Goal: Check status: Check status

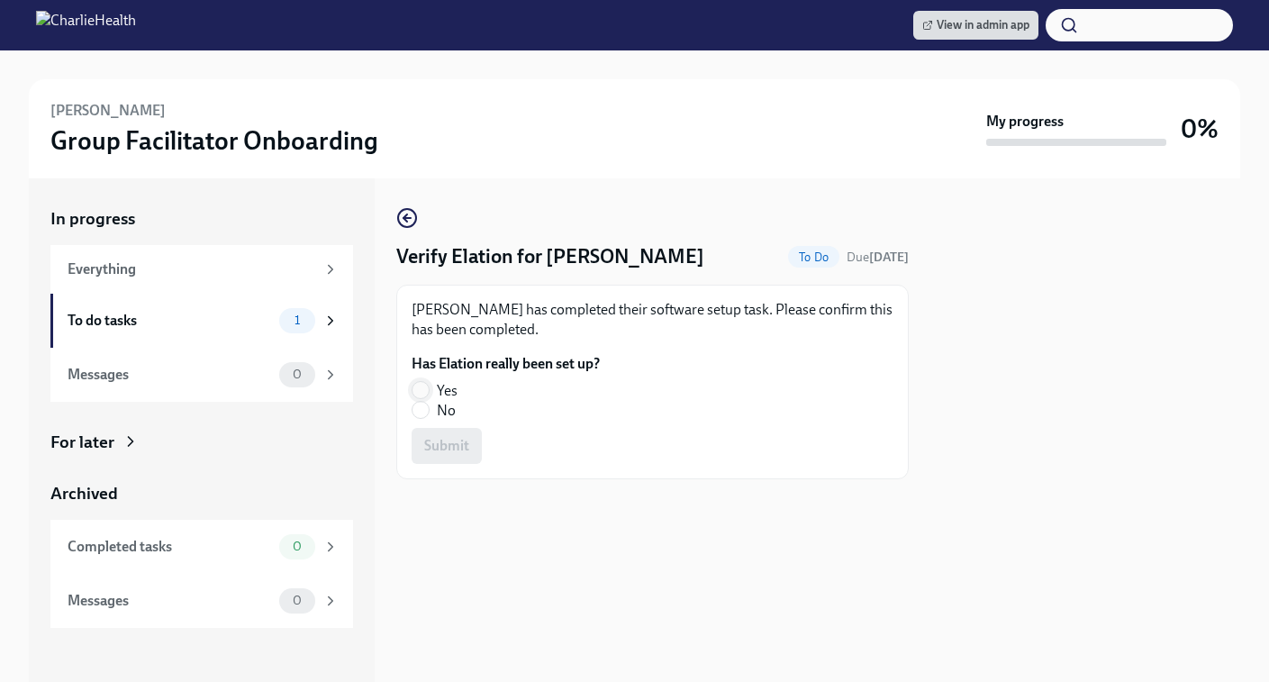
click at [421, 393] on input "Yes" at bounding box center [421, 390] width 16 height 16
radio input "true"
click at [430, 447] on span "Submit" at bounding box center [446, 446] width 45 height 18
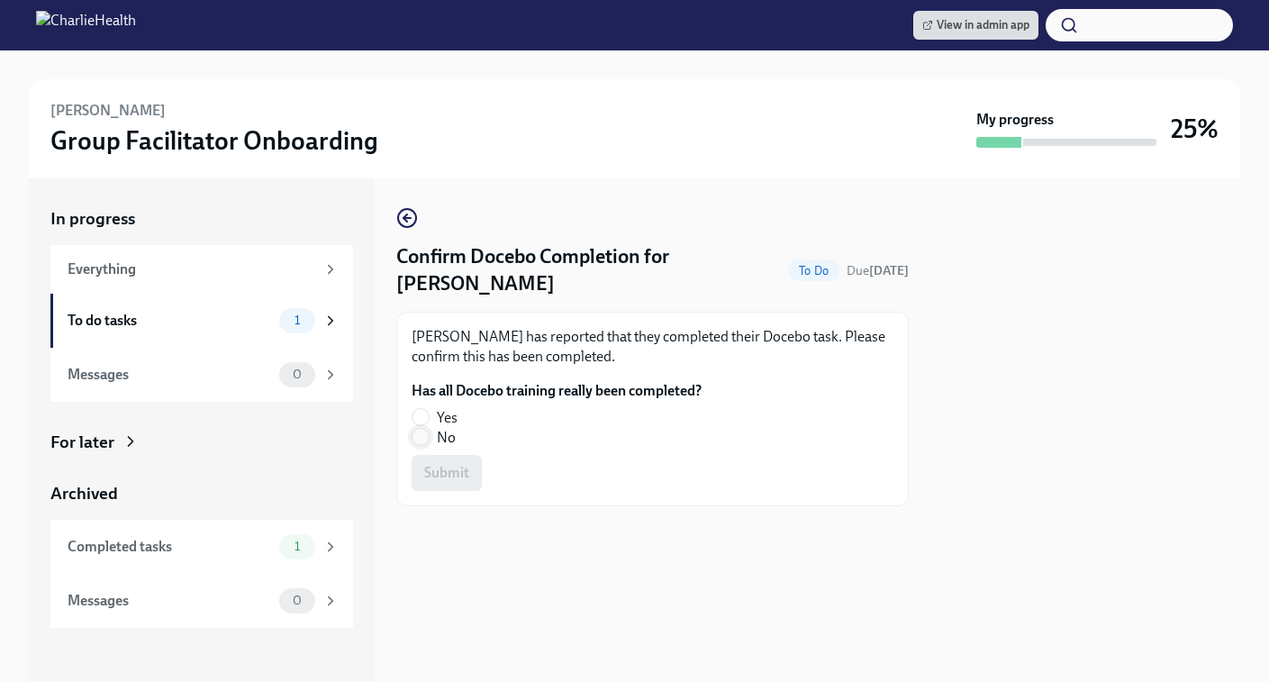
click at [428, 442] on input "No" at bounding box center [421, 437] width 16 height 16
radio input "true"
click at [437, 480] on span "Submit" at bounding box center [446, 473] width 45 height 18
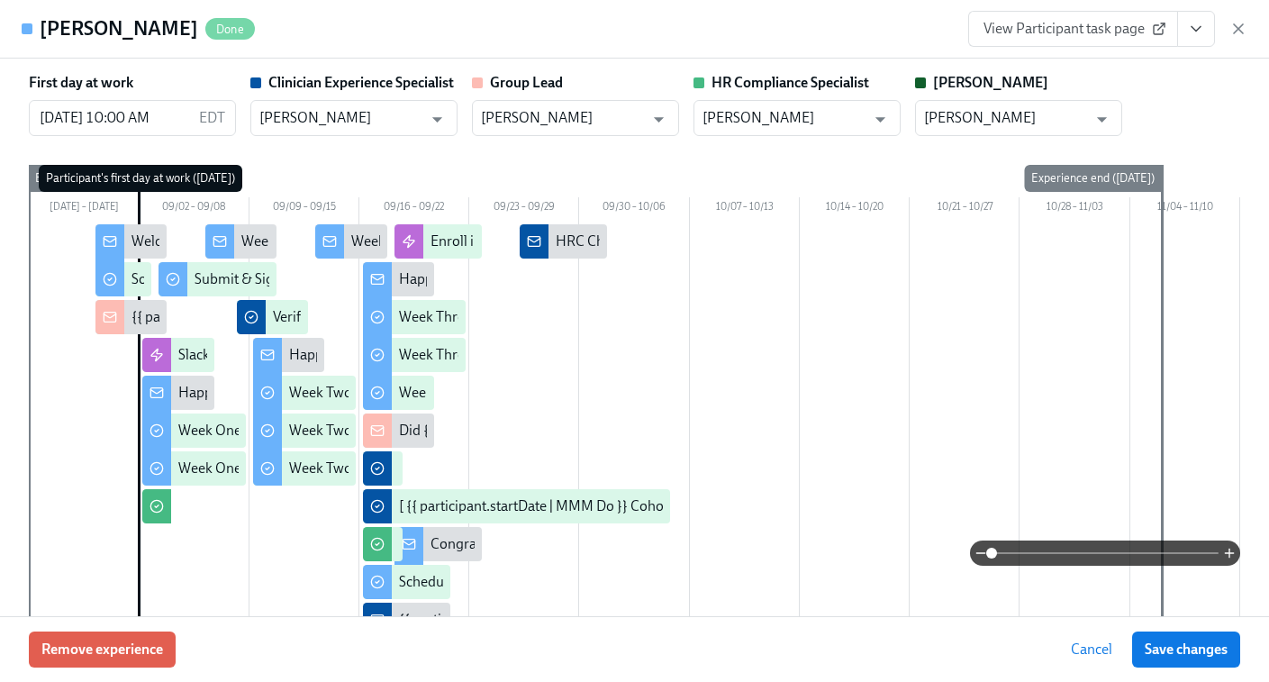
scroll to position [0, 25244]
click at [1235, 28] on icon "button" at bounding box center [1238, 29] width 18 height 18
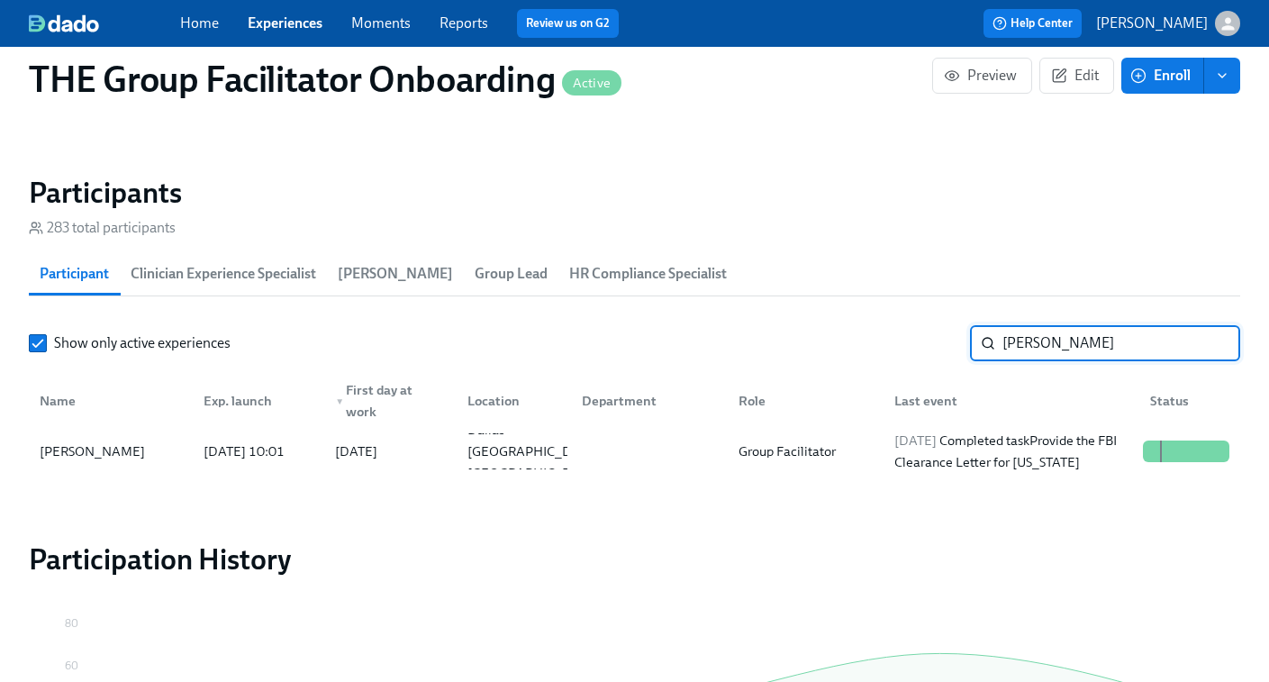
click at [1042, 347] on input "[PERSON_NAME]" at bounding box center [1121, 343] width 238 height 36
paste input "[PERSON_NAME]"
type input "[PERSON_NAME]"
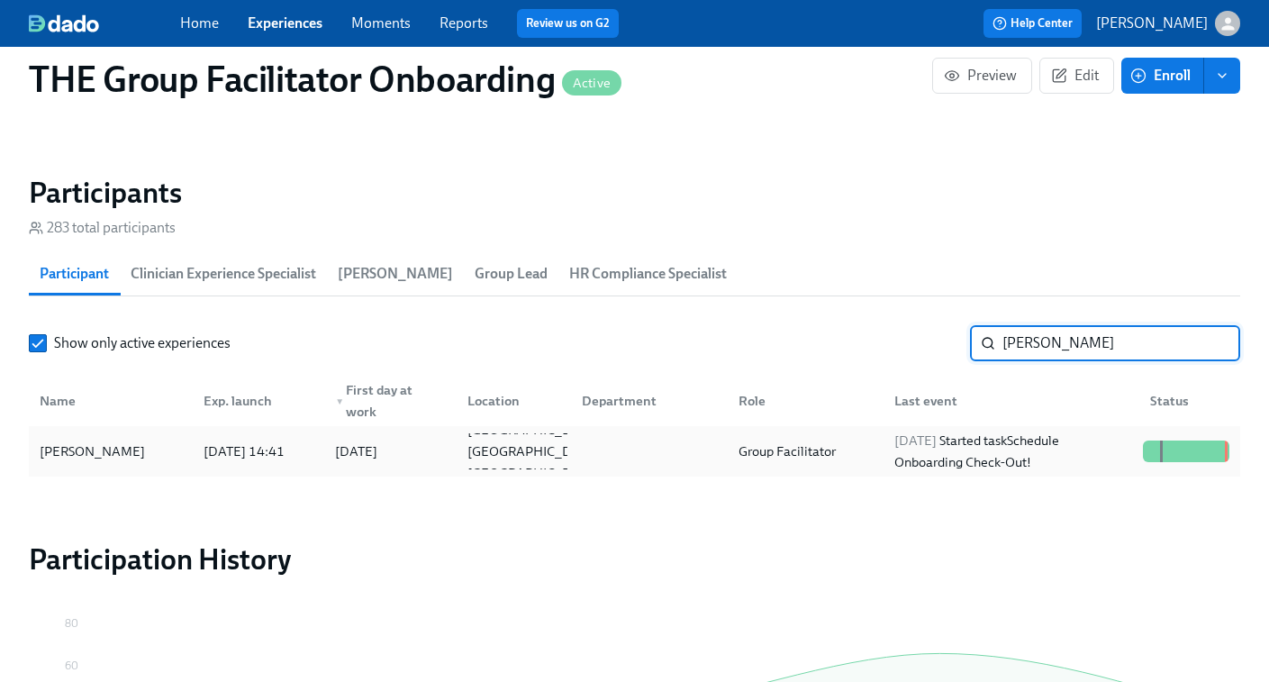
click at [1056, 449] on div "[DATE] Started task Schedule Onboarding Check-Out!" at bounding box center [1011, 451] width 249 height 43
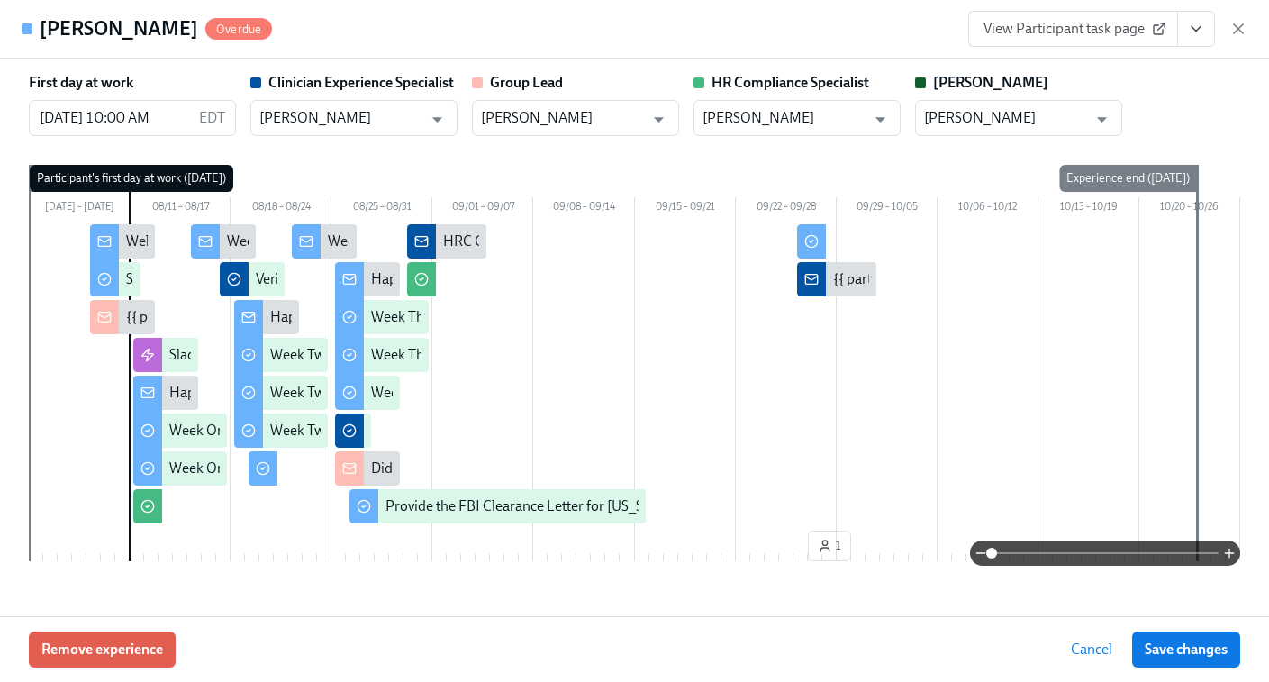
click at [1071, 26] on span "View Participant task page" at bounding box center [1073, 29] width 179 height 18
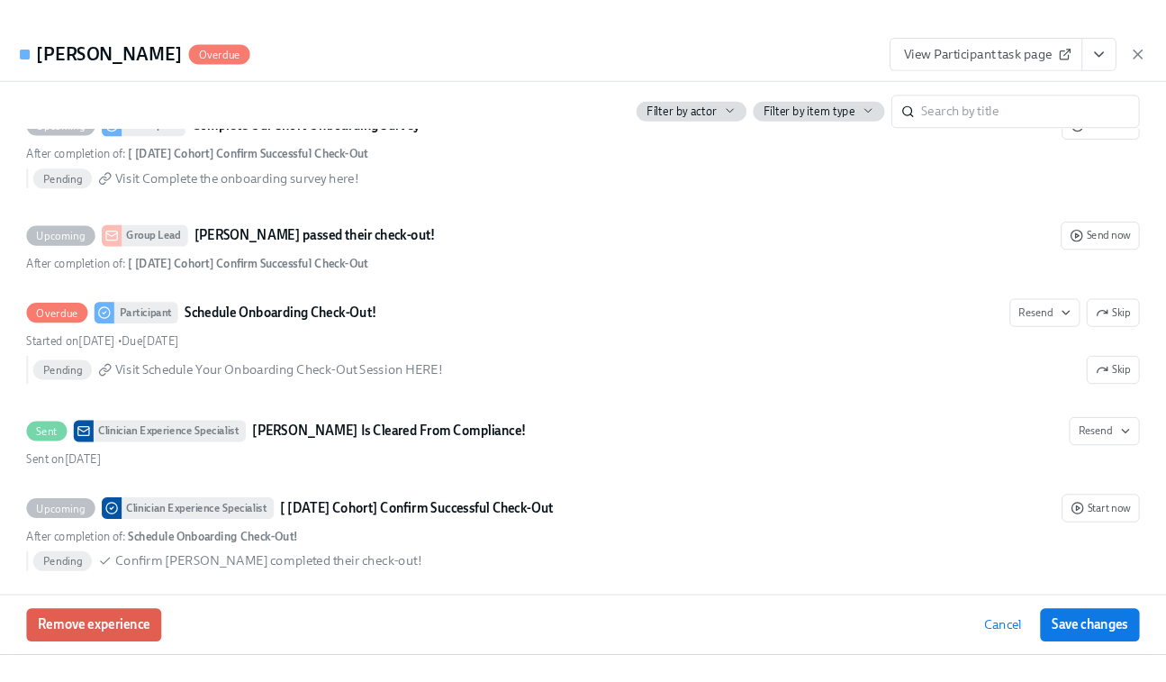
scroll to position [4415, 0]
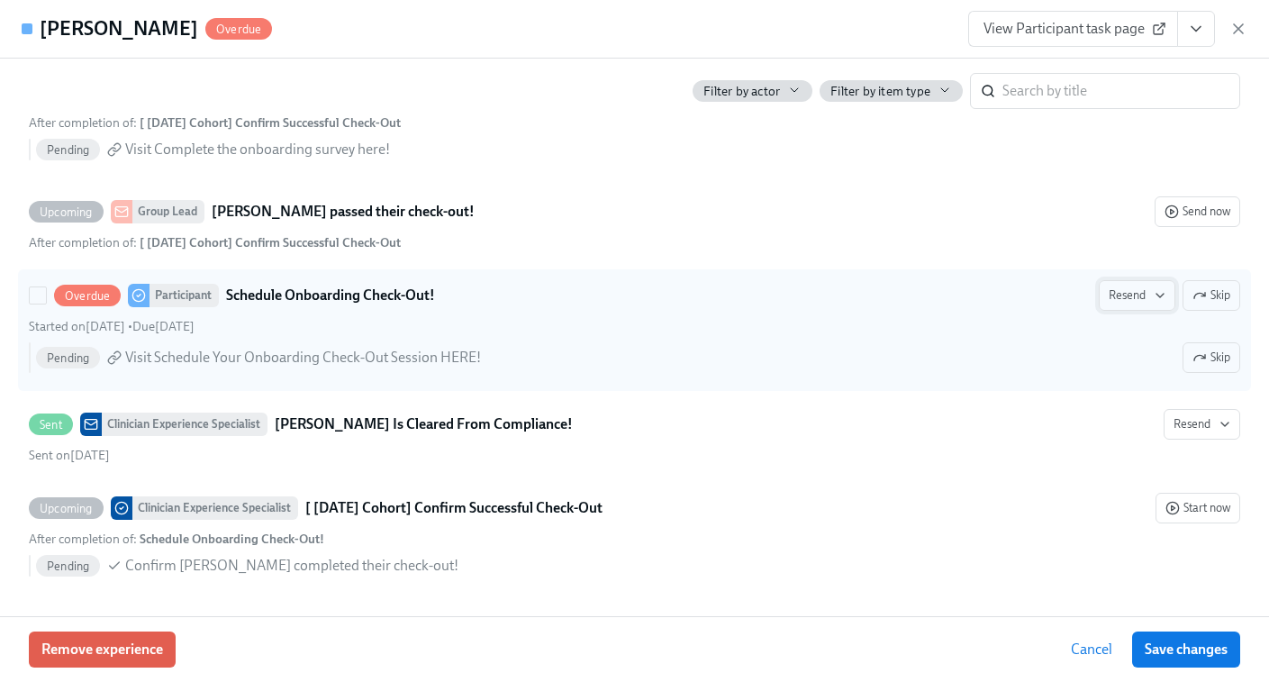
click at [1155, 289] on icon "button" at bounding box center [1160, 295] width 14 height 14
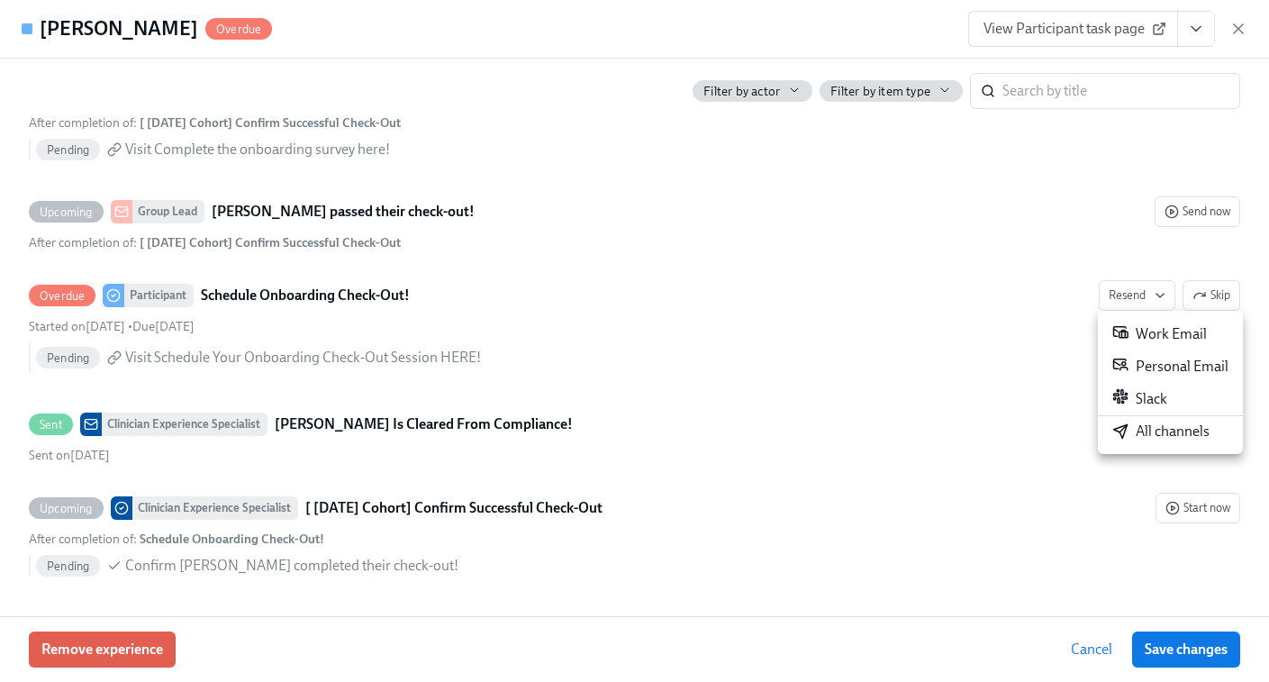
click at [1147, 427] on div "All channels" at bounding box center [1160, 432] width 97 height 20
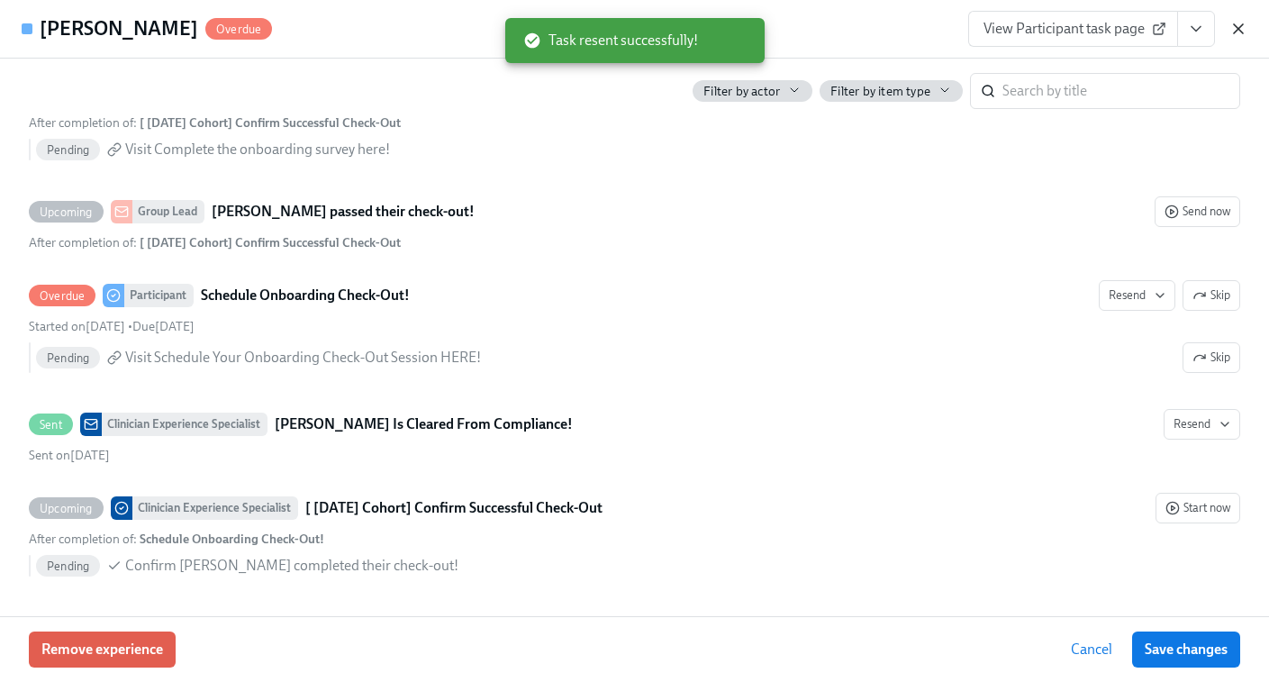
click at [1236, 28] on icon "button" at bounding box center [1238, 29] width 18 height 18
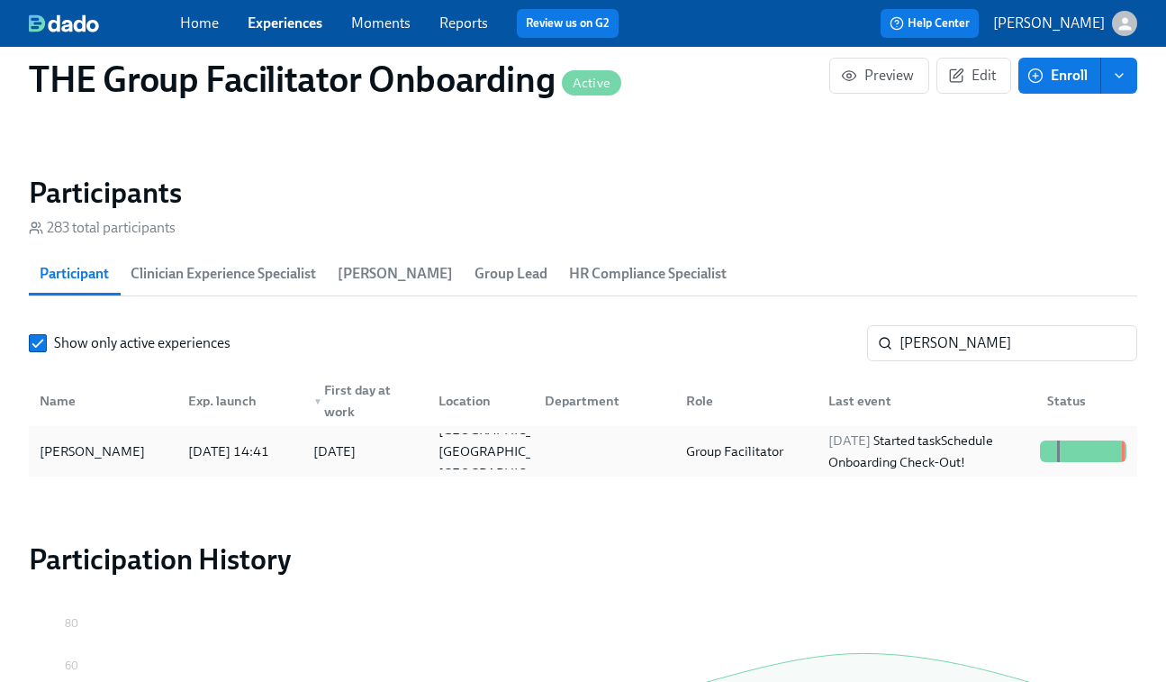
click at [858, 438] on span "[DATE]" at bounding box center [850, 440] width 42 height 16
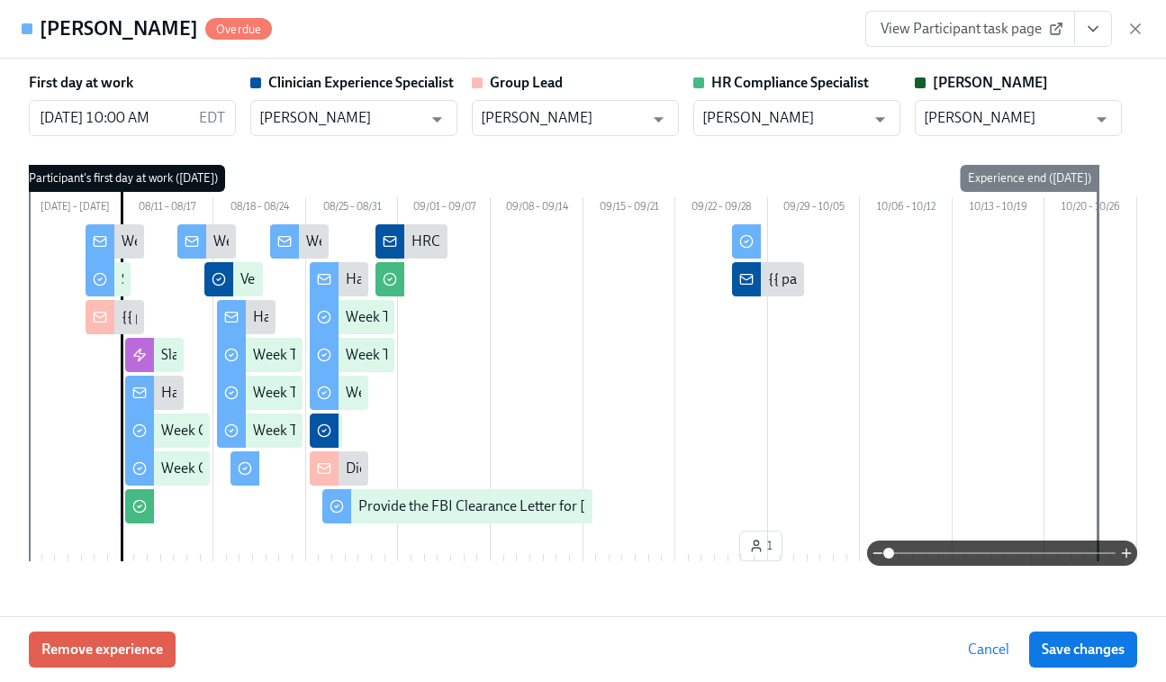
click at [985, 22] on span "View Participant task page" at bounding box center [970, 29] width 179 height 18
click at [1129, 23] on icon "button" at bounding box center [1136, 29] width 18 height 18
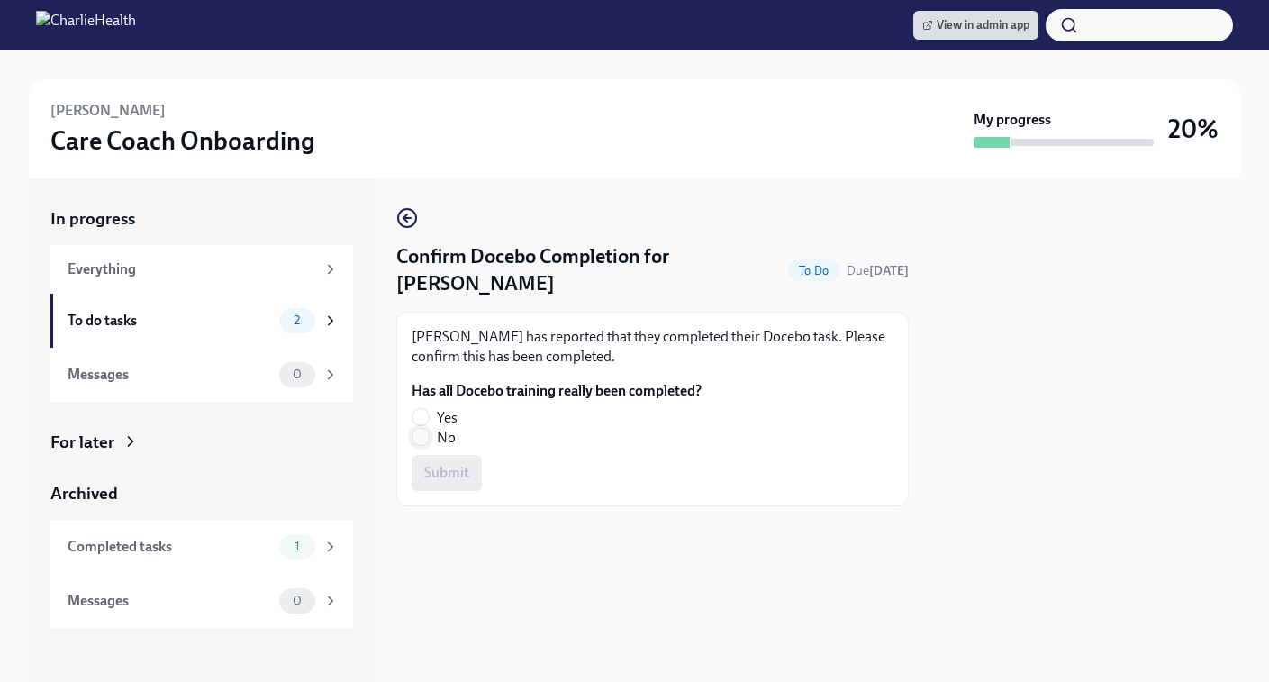
click at [422, 441] on input "No" at bounding box center [421, 437] width 16 height 16
radio input "true"
click at [438, 473] on span "Submit" at bounding box center [446, 473] width 45 height 18
